Goal: Navigation & Orientation: Find specific page/section

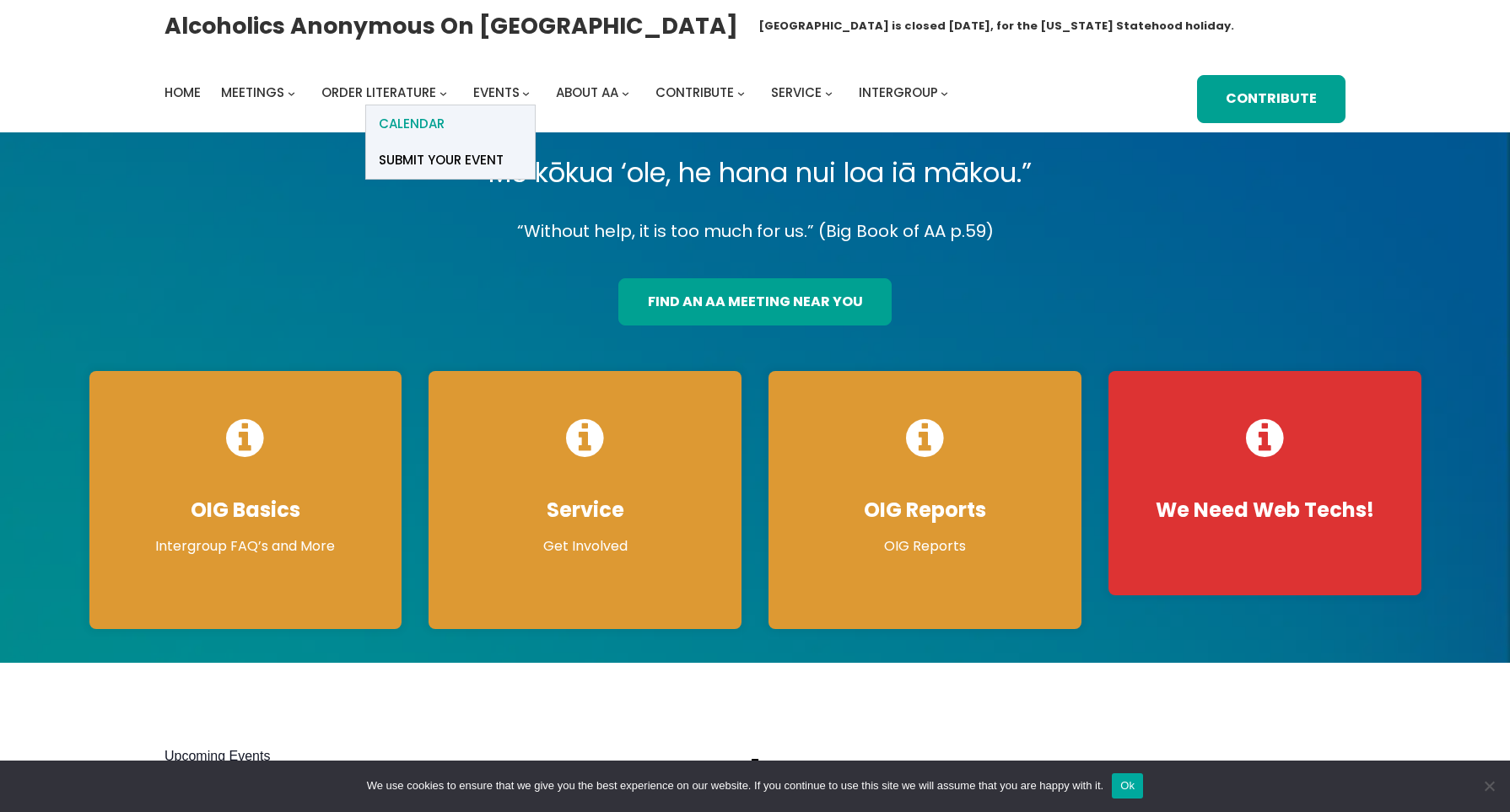
click at [425, 124] on span "Calendar" at bounding box center [412, 124] width 66 height 24
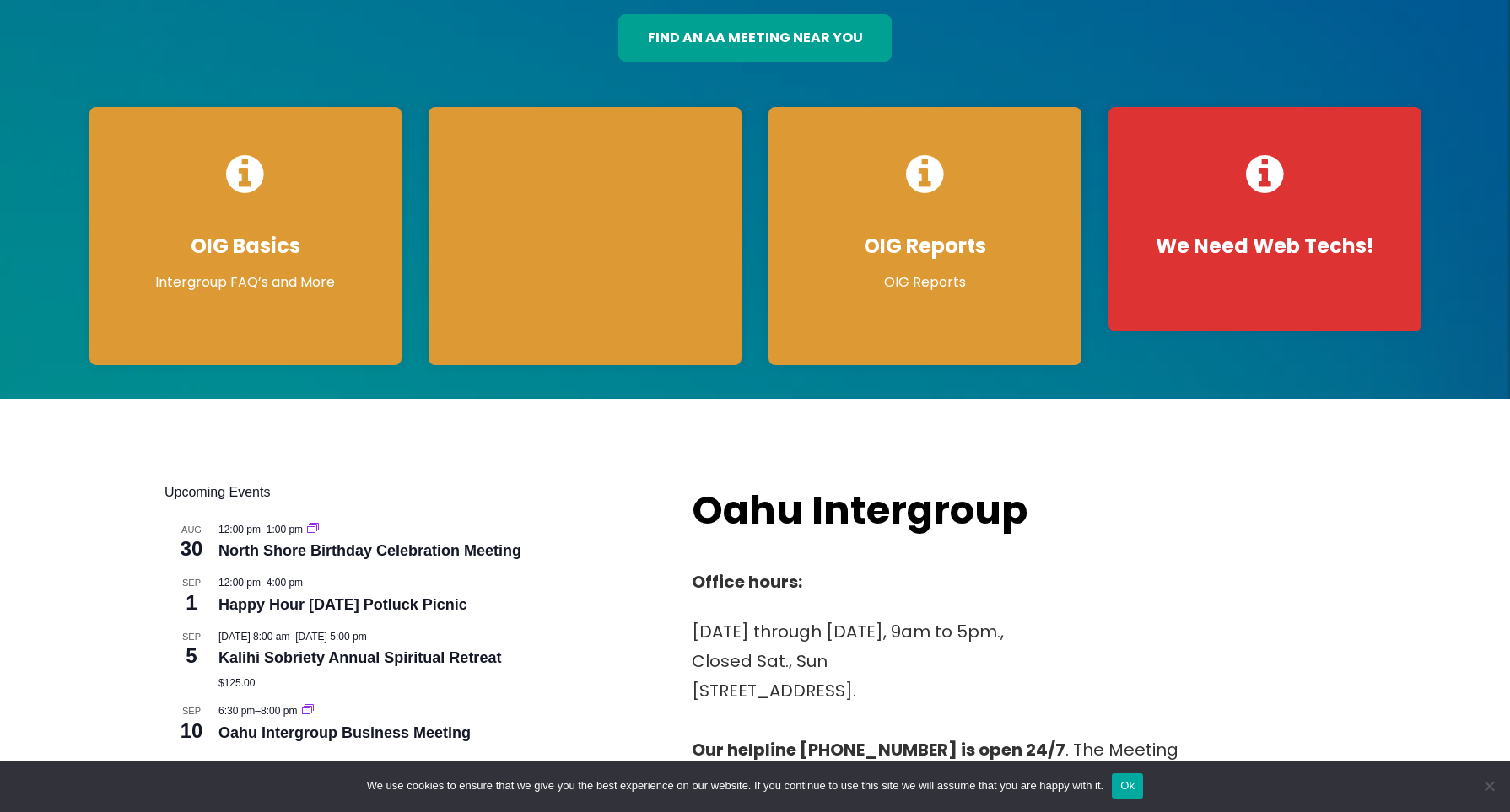
scroll to position [308, 0]
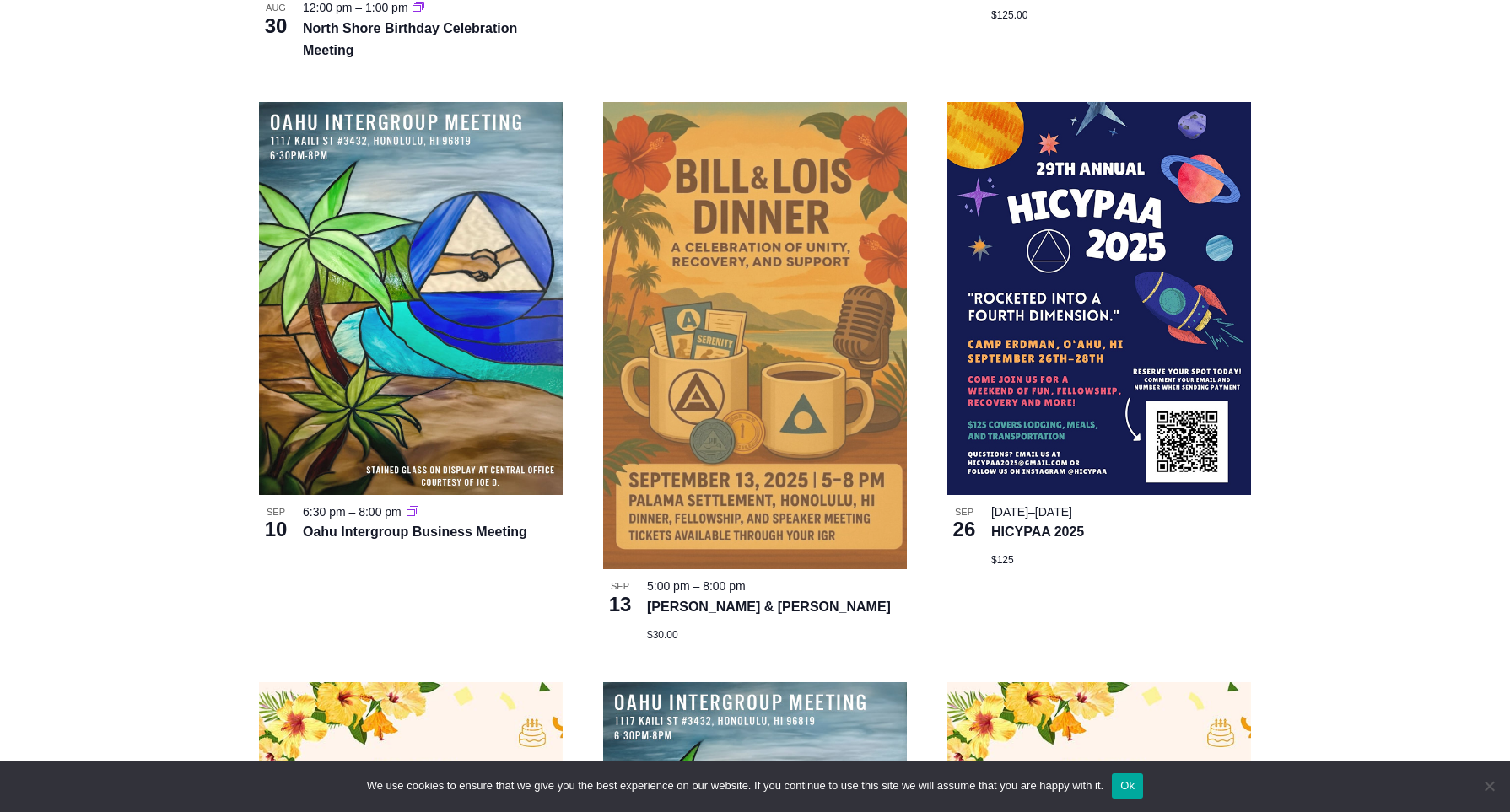
scroll to position [1015, 0]
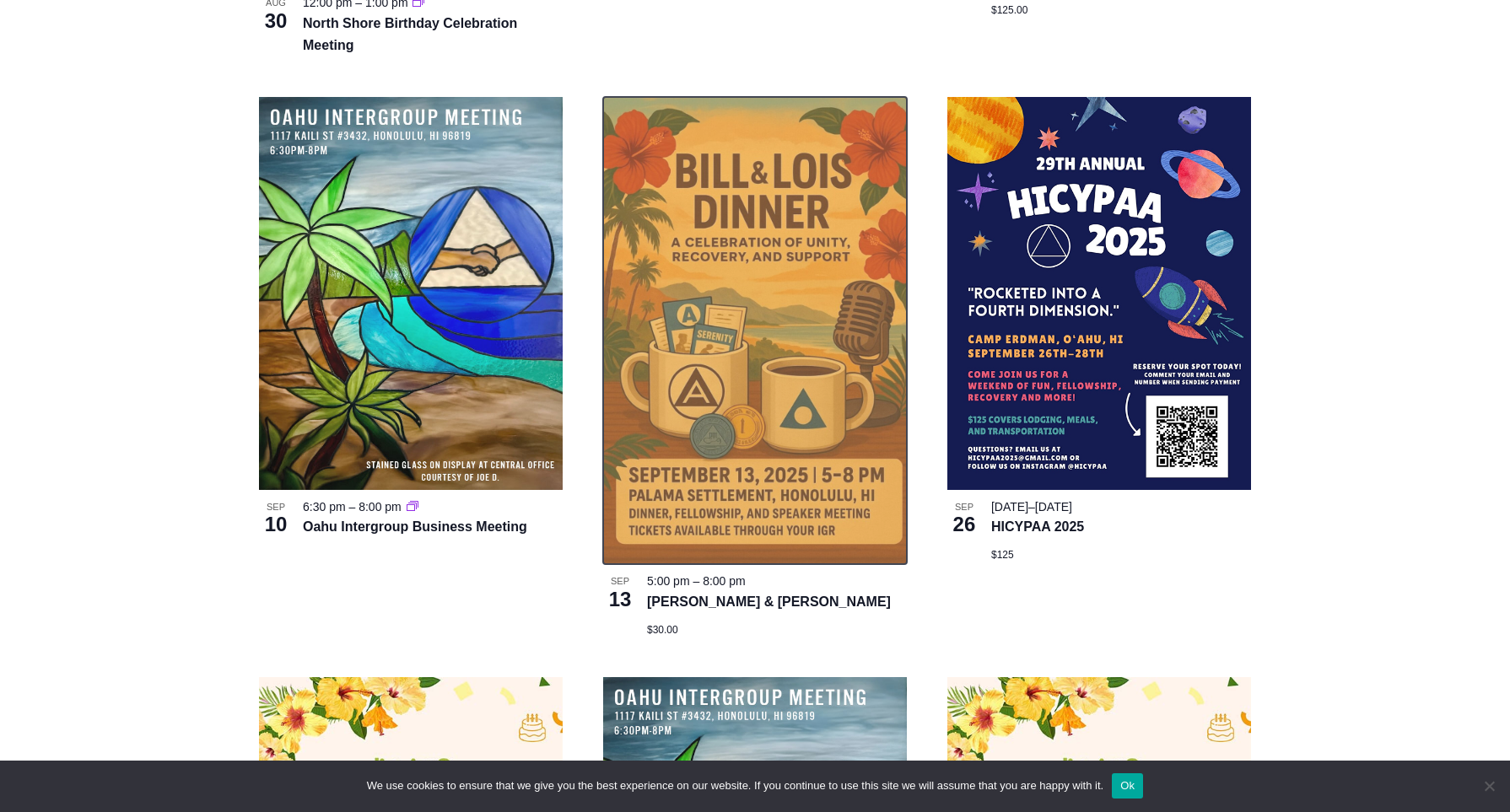
click at [734, 286] on img at bounding box center [755, 330] width 304 height 467
click at [759, 272] on img at bounding box center [755, 330] width 304 height 467
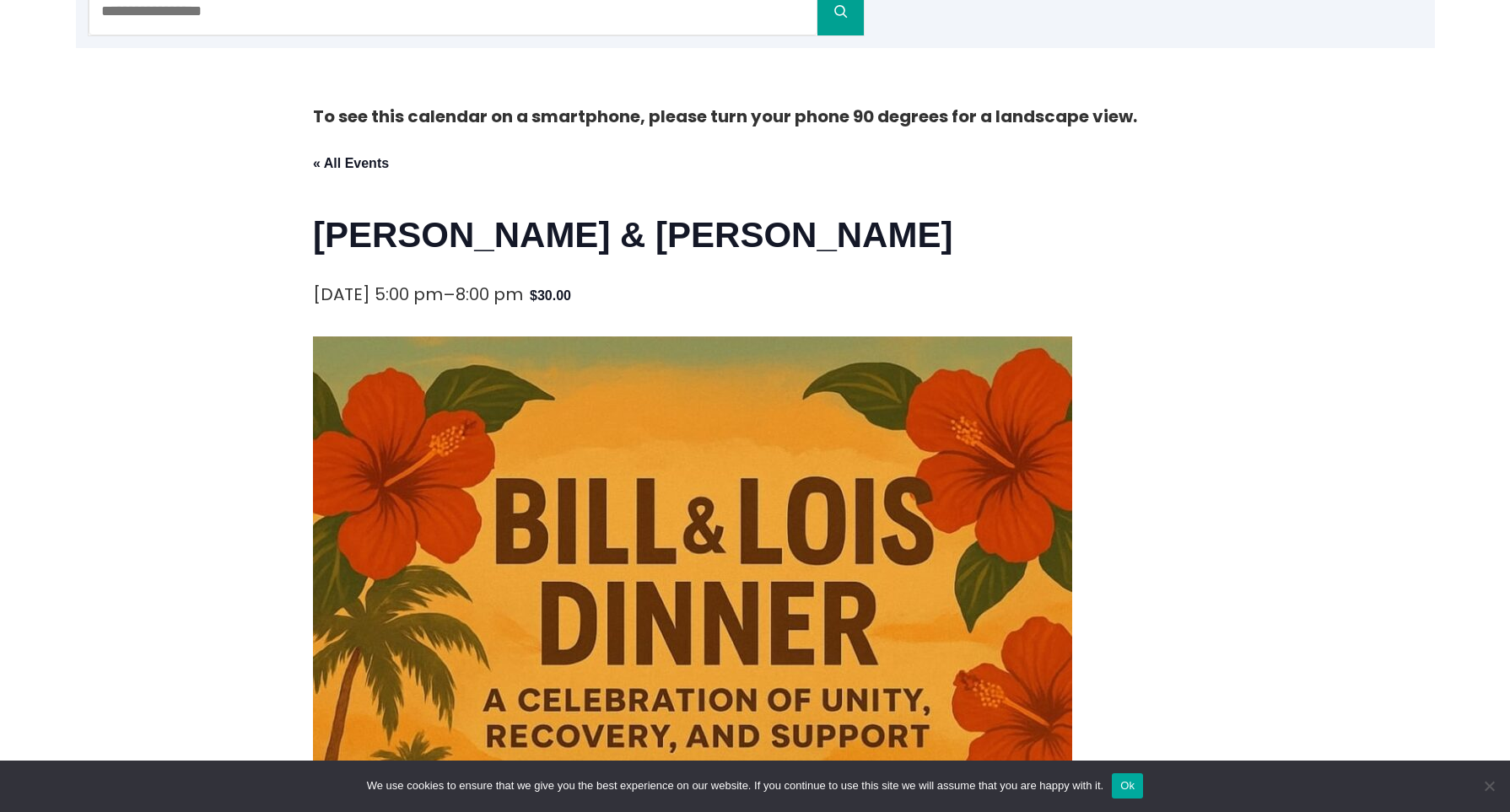
scroll to position [250, 0]
